Goal: Transaction & Acquisition: Purchase product/service

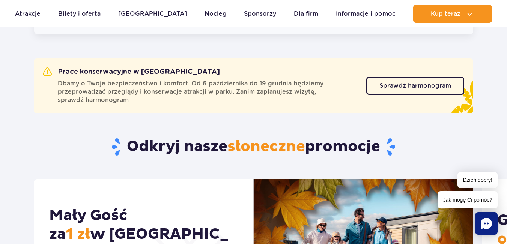
scroll to position [113, 0]
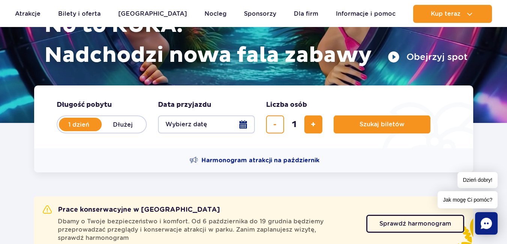
click at [244, 120] on button "Wybierz datę" at bounding box center [206, 125] width 97 height 18
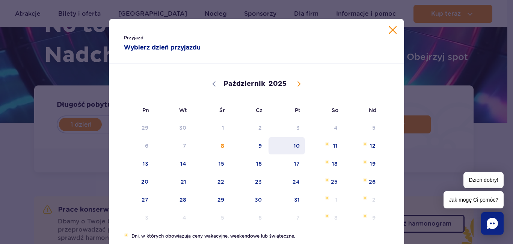
click at [294, 145] on span "10" at bounding box center [287, 145] width 38 height 17
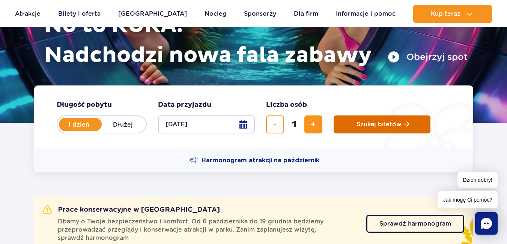
click at [390, 126] on span "Szukaj biletów" at bounding box center [379, 124] width 45 height 7
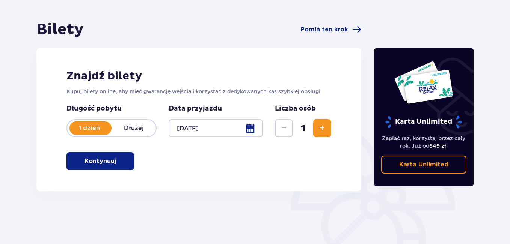
scroll to position [75, 0]
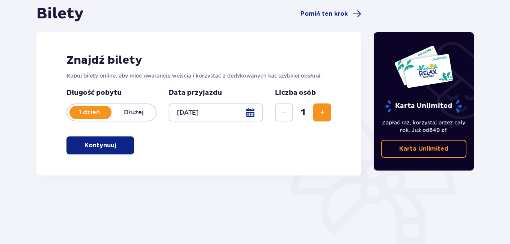
click at [109, 146] on p "Kontynuuj" at bounding box center [100, 146] width 32 height 8
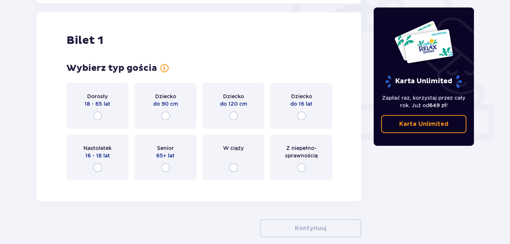
scroll to position [251, 0]
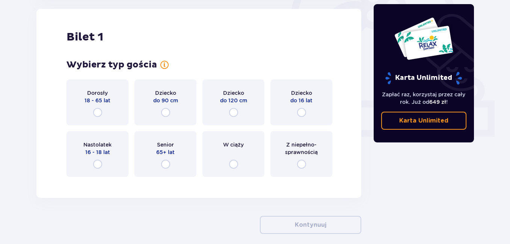
click at [233, 112] on input "radio" at bounding box center [233, 112] width 9 height 9
radio input "true"
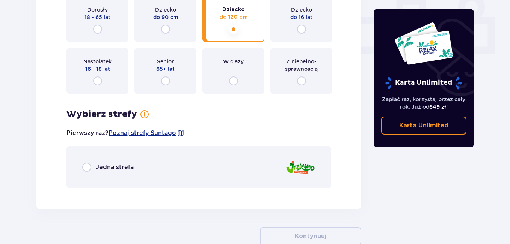
scroll to position [305, 0]
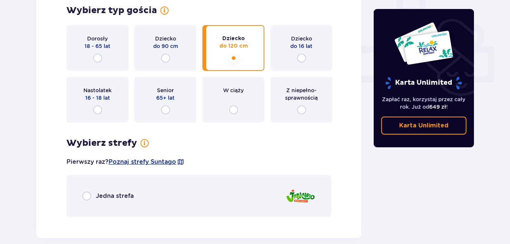
click at [83, 195] on input "radio" at bounding box center [86, 196] width 9 height 9
radio input "true"
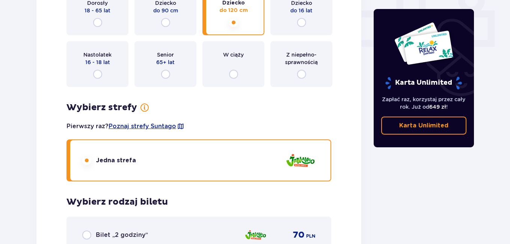
scroll to position [333, 0]
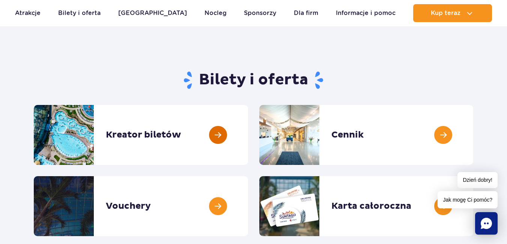
click at [248, 133] on link at bounding box center [248, 135] width 0 height 60
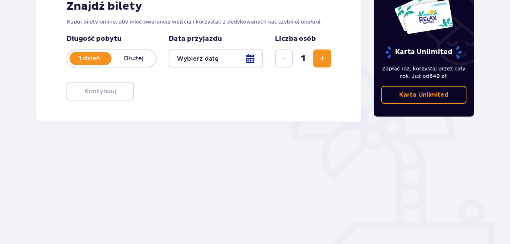
scroll to position [138, 0]
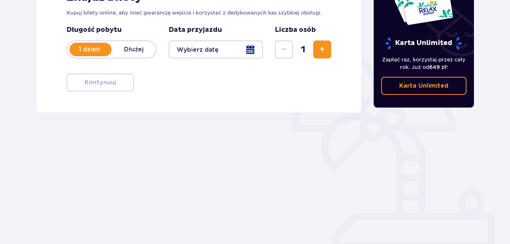
click at [250, 51] on div at bounding box center [216, 50] width 94 height 18
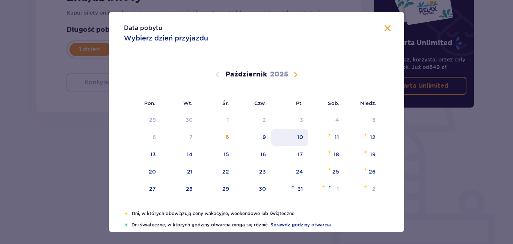
click at [301, 134] on div "10" at bounding box center [300, 138] width 6 height 8
type input "[DATE]"
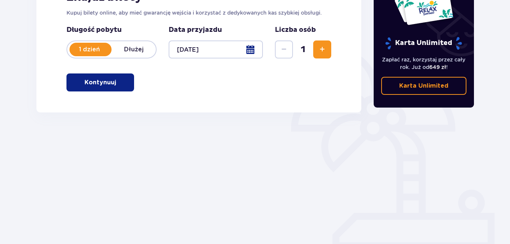
click at [84, 81] on p "Kontynuuj" at bounding box center [100, 82] width 32 height 8
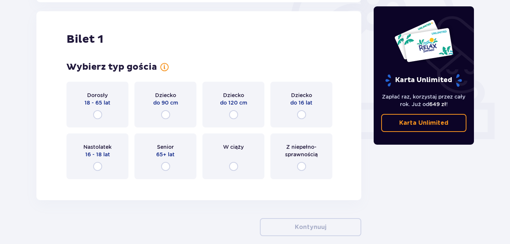
scroll to position [251, 0]
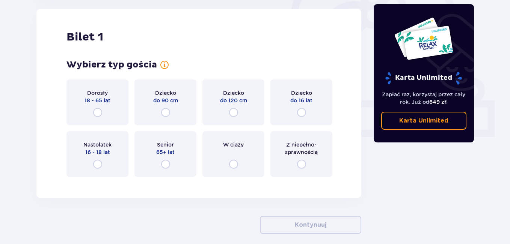
click at [166, 113] on input "radio" at bounding box center [165, 112] width 9 height 9
radio input "true"
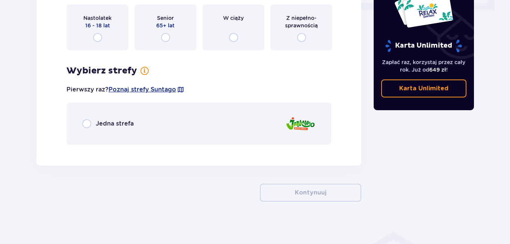
scroll to position [380, 0]
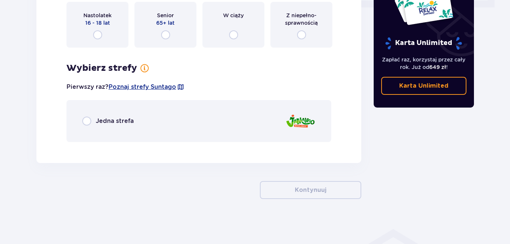
click at [89, 121] on input "radio" at bounding box center [86, 121] width 9 height 9
radio input "true"
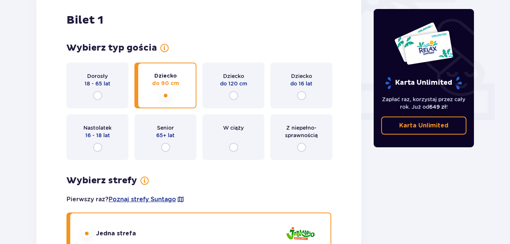
scroll to position [266, 0]
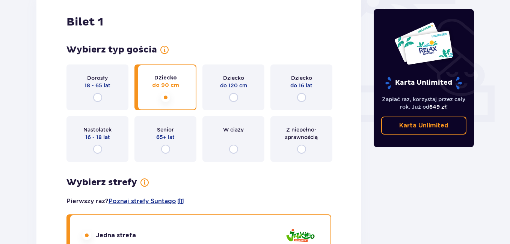
click at [166, 98] on input "radio" at bounding box center [165, 97] width 9 height 9
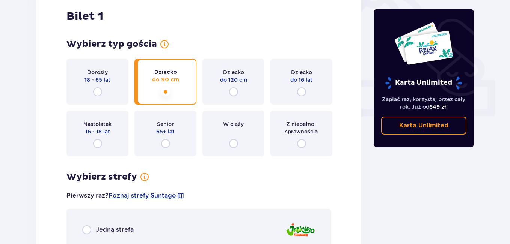
scroll to position [268, 0]
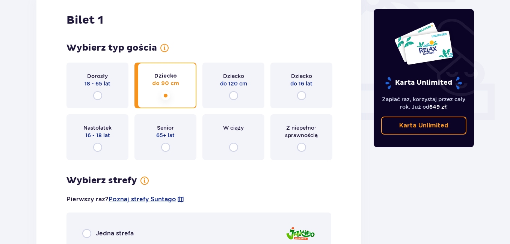
click at [96, 148] on input "radio" at bounding box center [97, 147] width 9 height 9
radio input "true"
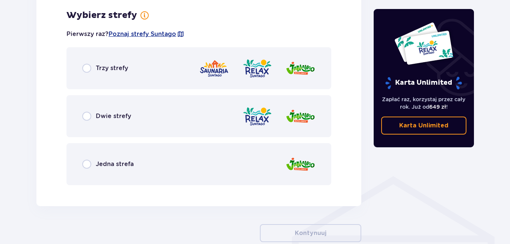
scroll to position [434, 0]
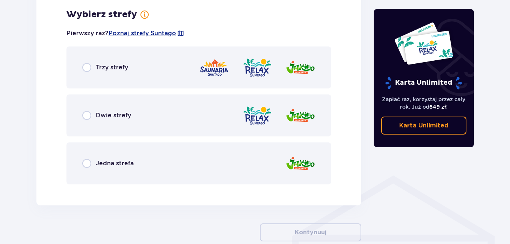
click at [87, 166] on input "radio" at bounding box center [86, 163] width 9 height 9
radio input "true"
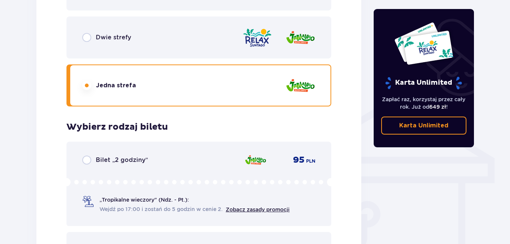
scroll to position [474, 0]
